Goal: Transaction & Acquisition: Purchase product/service

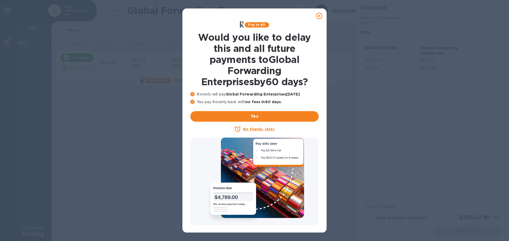
checkbox input "false"
click at [257, 130] on u "No thanks, later" at bounding box center [259, 129] width 32 height 4
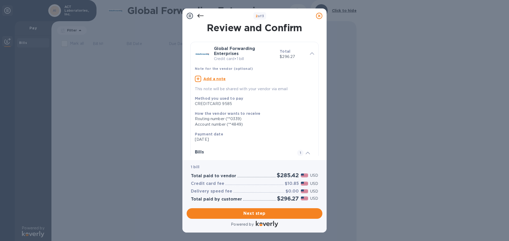
click at [200, 15] on icon at bounding box center [200, 16] width 6 height 6
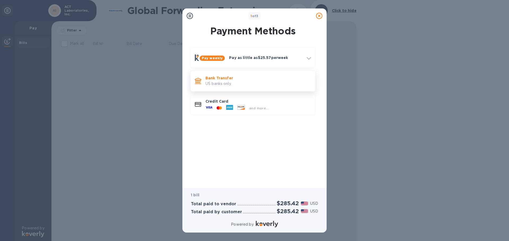
click at [216, 83] on p "US banks only." at bounding box center [257, 84] width 105 height 6
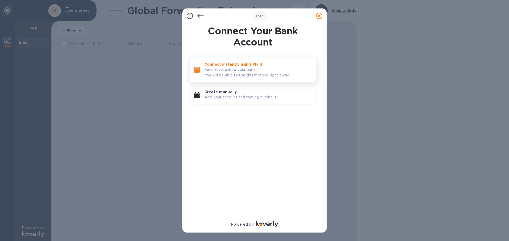
click at [223, 66] on p "Connect instantly using Plaid" at bounding box center [258, 64] width 108 height 5
click at [233, 92] on p "Create manually" at bounding box center [258, 91] width 108 height 5
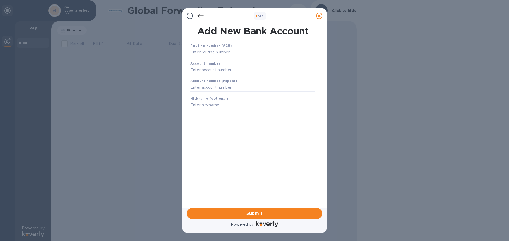
click at [217, 53] on input "text" at bounding box center [252, 52] width 125 height 8
type input "055003463"
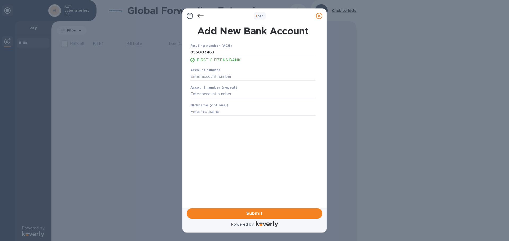
click at [223, 78] on input "text" at bounding box center [252, 77] width 125 height 8
type input "008926775607"
click at [215, 92] on input "text" at bounding box center [252, 94] width 125 height 8
type input "008926775607"
click at [209, 110] on input "text" at bounding box center [252, 112] width 125 height 8
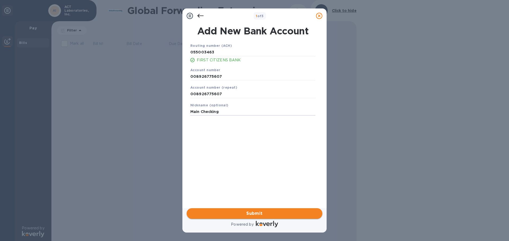
type input "Main Checking"
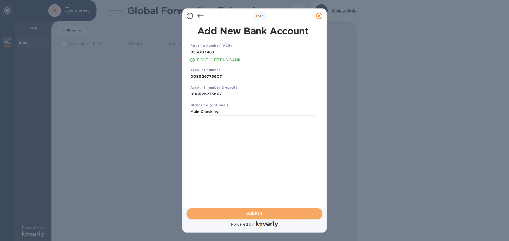
click at [252, 211] on span "Submit" at bounding box center [254, 214] width 127 height 6
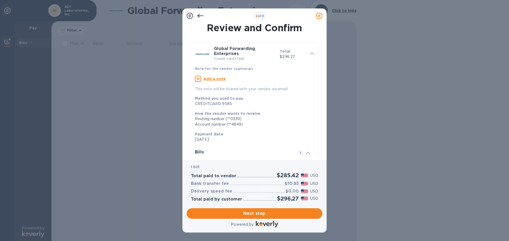
click at [218, 80] on u "Add a note" at bounding box center [214, 79] width 23 height 4
click at [218, 80] on textarea at bounding box center [250, 79] width 111 height 5
paste textarea "79674330"
drag, startPoint x: 215, startPoint y: 79, endPoint x: 210, endPoint y: 79, distance: 4.8
click at [210, 79] on textarea "ACT Lab - Invoice 79674330_Payment" at bounding box center [250, 79] width 111 height 5
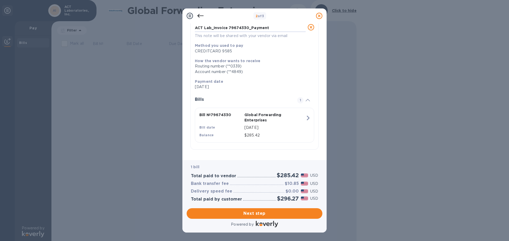
scroll to position [52, 0]
type textarea "ACT Lab_Invoice 79674330_Payment"
click at [308, 28] on icon at bounding box center [311, 27] width 6 height 6
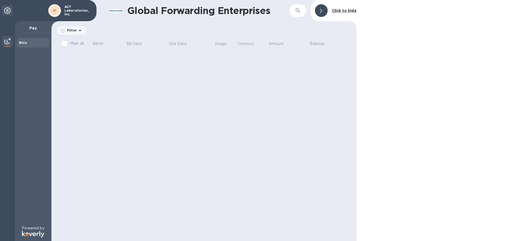
click at [33, 45] on div "Bills" at bounding box center [33, 42] width 28 height 5
click at [319, 9] on div at bounding box center [321, 10] width 13 height 13
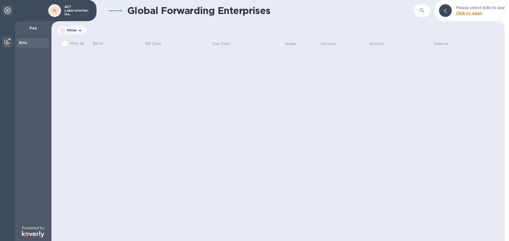
click at [37, 30] on p "Pay" at bounding box center [33, 27] width 28 height 5
click at [35, 29] on p "Pay" at bounding box center [33, 27] width 28 height 5
click at [30, 41] on div "Bills" at bounding box center [33, 42] width 28 height 5
click at [8, 41] on img at bounding box center [7, 41] width 6 height 6
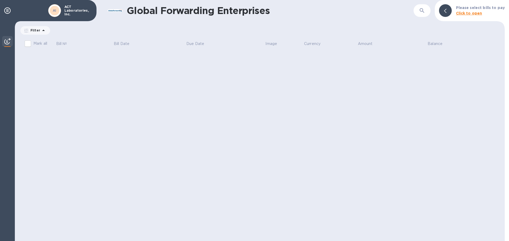
click at [477, 12] on b "Click to open" at bounding box center [469, 13] width 26 height 4
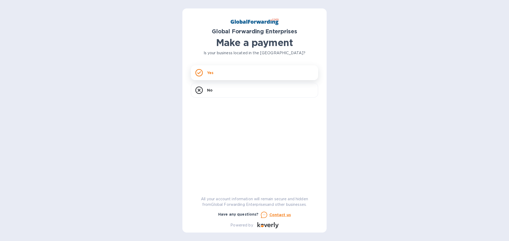
click at [210, 74] on p "Yes" at bounding box center [210, 72] width 6 height 5
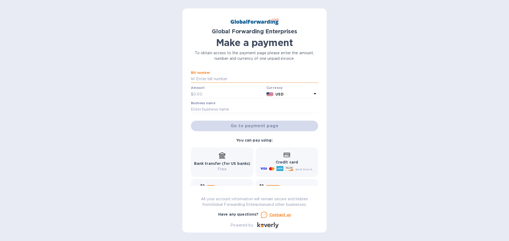
click at [210, 80] on input "text" at bounding box center [256, 79] width 123 height 8
type input "79614824"
click at [215, 94] on input "text" at bounding box center [228, 94] width 71 height 8
type input "285.42"
click at [207, 108] on input "text" at bounding box center [254, 110] width 127 height 8
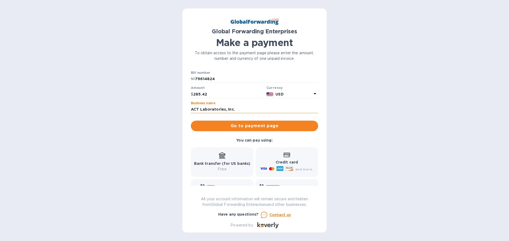
click at [238, 110] on input "ACT Laboratories, Inc." at bounding box center [254, 110] width 127 height 8
type input "ACT Laboratories"
click at [349, 116] on div "Global Forwarding Enterprises Make a payment To obtain access to the payment pa…" at bounding box center [254, 120] width 509 height 241
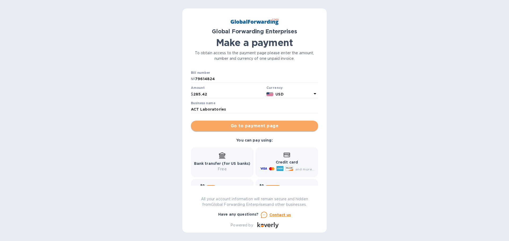
click at [259, 129] on span "Go to payment page" at bounding box center [254, 126] width 119 height 6
